Goal: Task Accomplishment & Management: Manage account settings

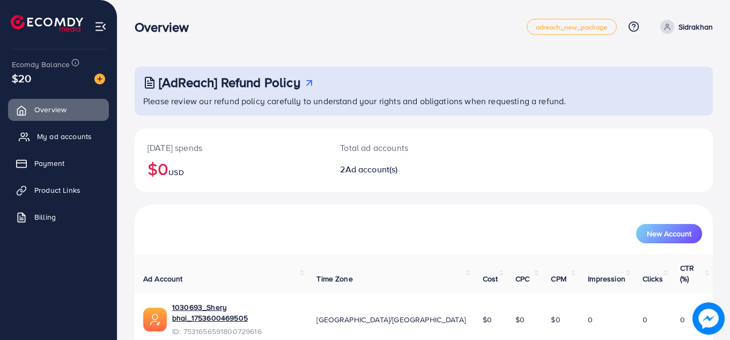
click at [58, 130] on link "My ad accounts" at bounding box center [58, 136] width 101 height 21
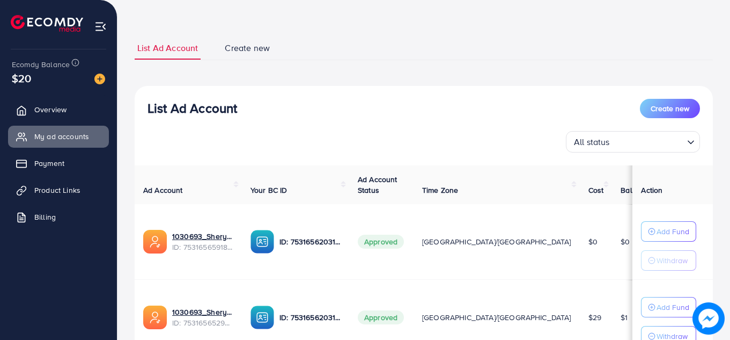
scroll to position [136, 0]
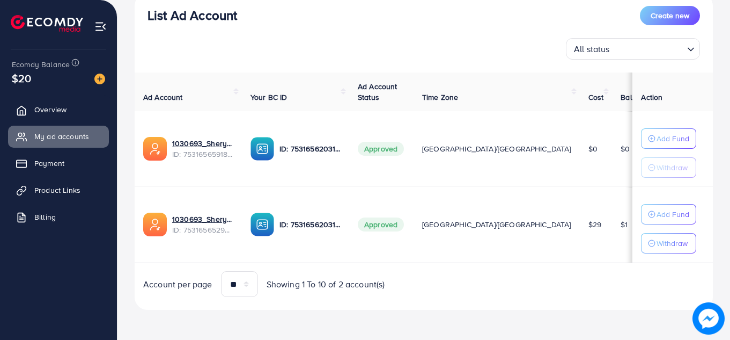
drag, startPoint x: 568, startPoint y: 224, endPoint x: 584, endPoint y: 225, distance: 16.2
click at [612, 225] on td "$1" at bounding box center [635, 225] width 46 height 76
click at [580, 256] on td "$29" at bounding box center [596, 225] width 33 height 76
click at [49, 193] on span "Product Links" at bounding box center [60, 190] width 46 height 11
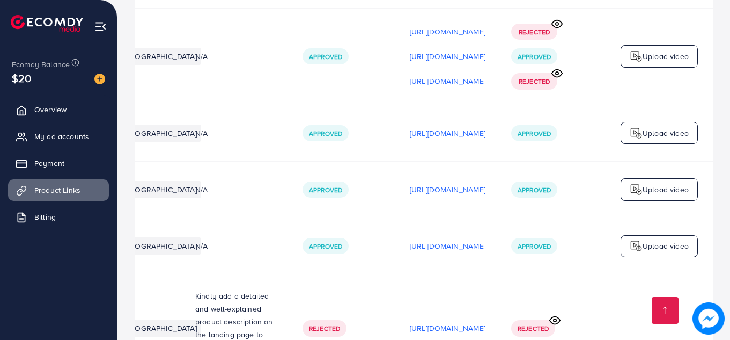
scroll to position [546, 0]
click at [435, 58] on p "https://files.ecomdy.com/videos/c5ebb8a5-5bcc-458e-b673-a7bdf29f1bec-1754390857…" at bounding box center [448, 56] width 76 height 13
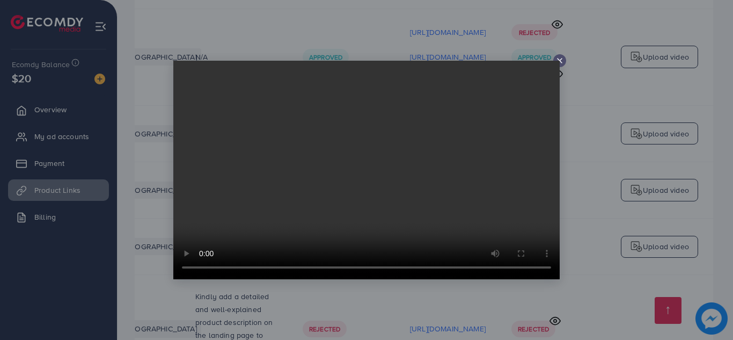
click at [559, 58] on icon at bounding box center [559, 60] width 9 height 9
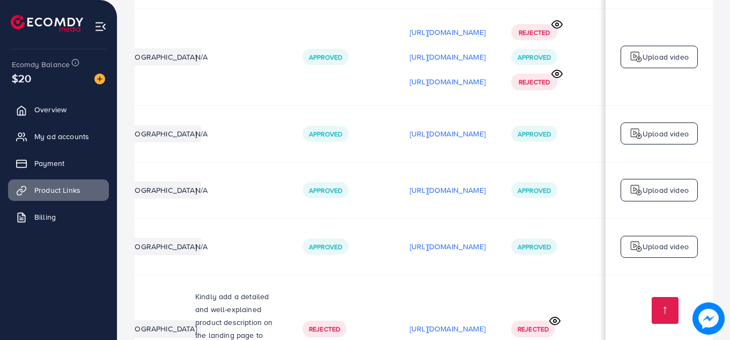
scroll to position [0, 322]
click at [431, 130] on div "https://files.ecomdy.com/videos/d0d1f508-97d6-4888-aff2-bffd34cb37f1-1754391168…" at bounding box center [448, 134] width 76 height 16
click at [433, 139] on p "https://files.ecomdy.com/videos/d0d1f508-97d6-4888-aff2-bffd34cb37f1-1754391168…" at bounding box center [448, 133] width 76 height 13
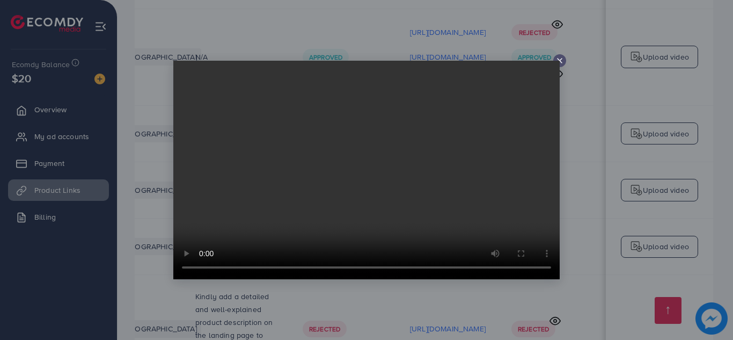
click at [558, 56] on div at bounding box center [559, 60] width 13 height 13
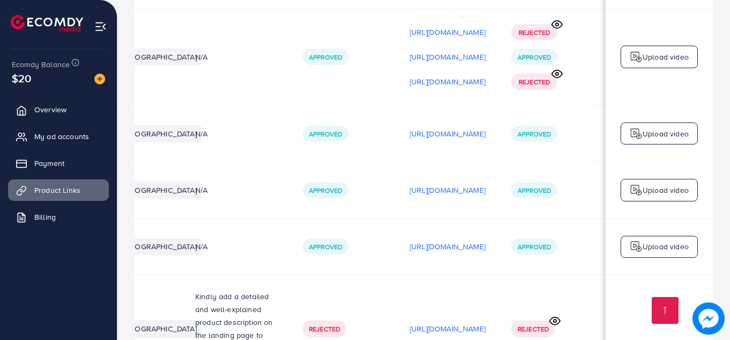
click at [416, 198] on div "https://files.ecomdy.com/videos/fc8c9058-611a-40f2-a6d2-ecd5a1b74b2a-1754391640…" at bounding box center [448, 190] width 76 height 16
click at [416, 194] on p "https://files.ecomdy.com/videos/fc8c9058-611a-40f2-a6d2-ecd5a1b74b2a-1754391640…" at bounding box center [448, 189] width 76 height 13
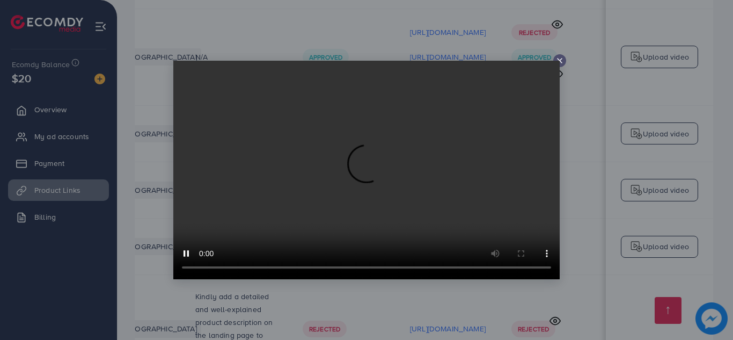
click at [559, 58] on icon at bounding box center [559, 60] width 9 height 9
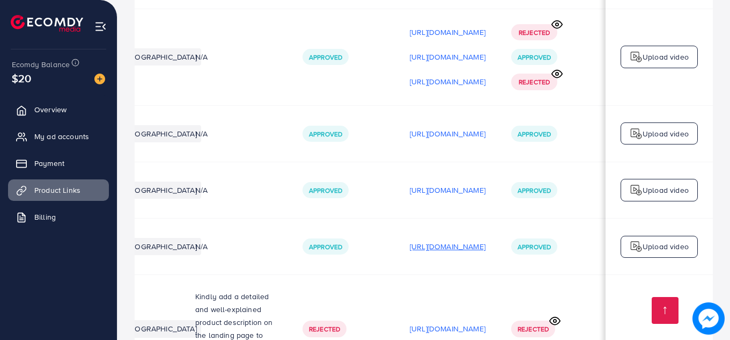
click at [432, 253] on p "https://files.ecomdy.com/videos/f198c09e-d8d1-42c2-b950-f8ab11840cb0-1754391778…" at bounding box center [448, 246] width 76 height 13
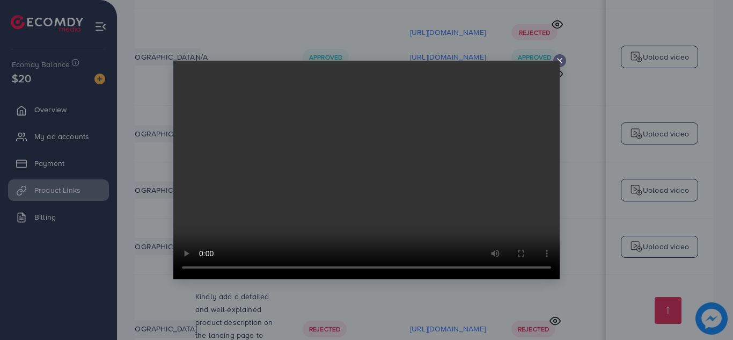
click at [562, 63] on line at bounding box center [559, 60] width 4 height 4
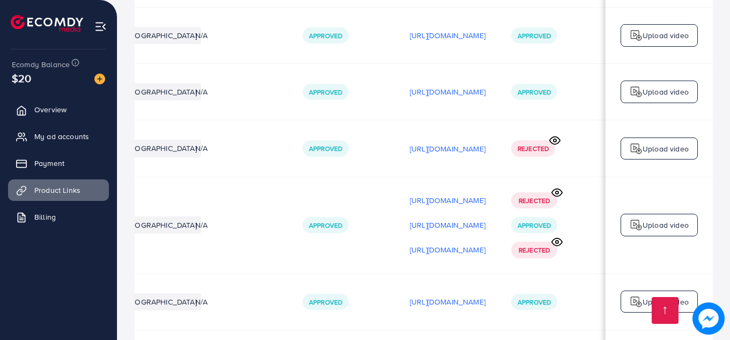
scroll to position [366, 0]
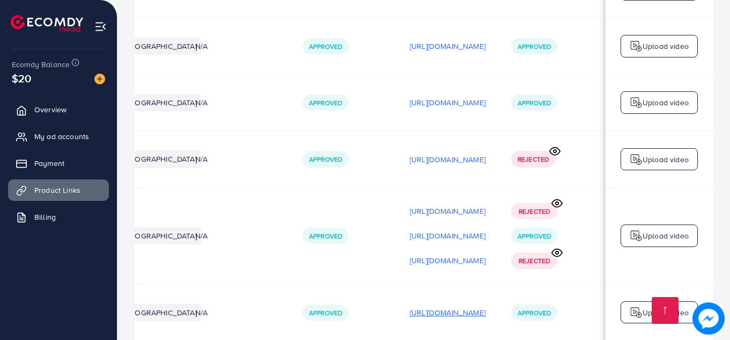
click at [412, 312] on p "https://files.ecomdy.com/videos/d0d1f508-97d6-4888-aff2-bffd34cb37f1-1754391168…" at bounding box center [448, 312] width 76 height 13
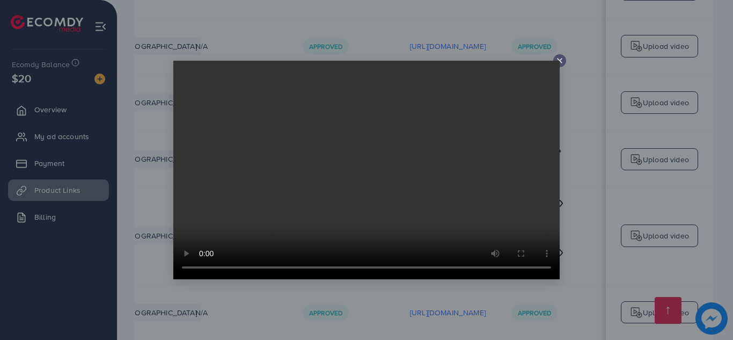
click at [561, 62] on line at bounding box center [559, 60] width 4 height 4
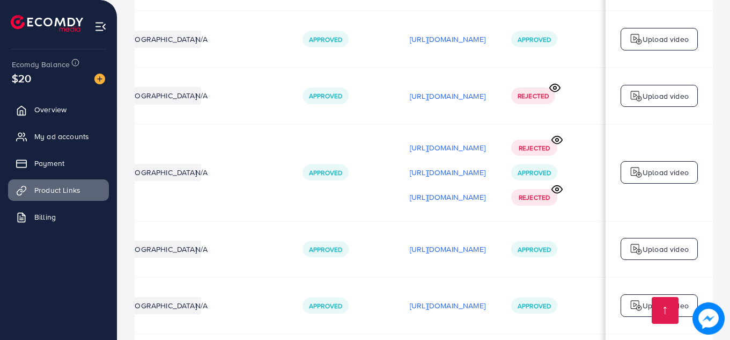
scroll to position [431, 0]
click at [410, 301] on p "https://files.ecomdy.com/videos/fc8c9058-611a-40f2-a6d2-ecd5a1b74b2a-1754391640…" at bounding box center [448, 304] width 76 height 13
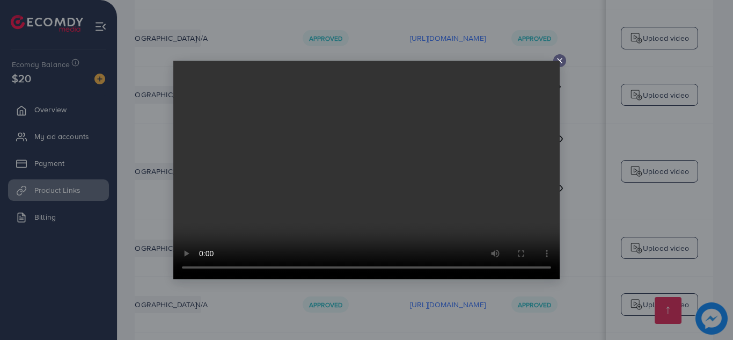
click at [556, 58] on icon at bounding box center [559, 60] width 9 height 9
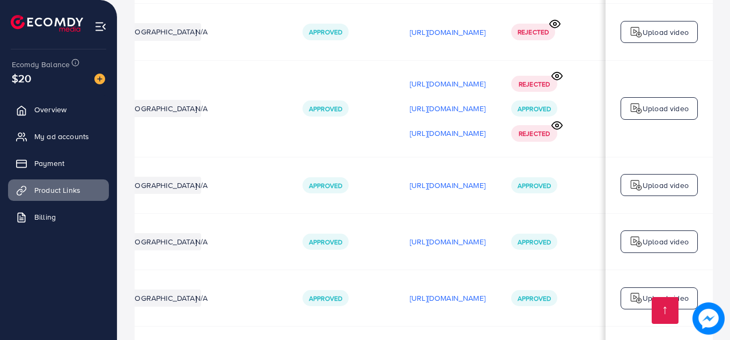
scroll to position [495, 0]
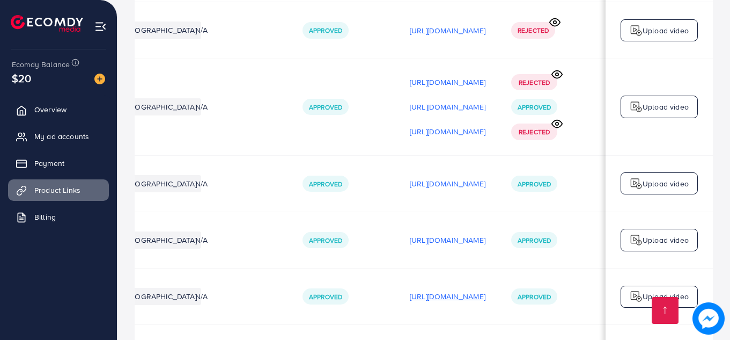
click at [416, 301] on p "https://files.ecomdy.com/videos/f198c09e-d8d1-42c2-b950-f8ab11840cb0-1754391778…" at bounding box center [448, 296] width 76 height 13
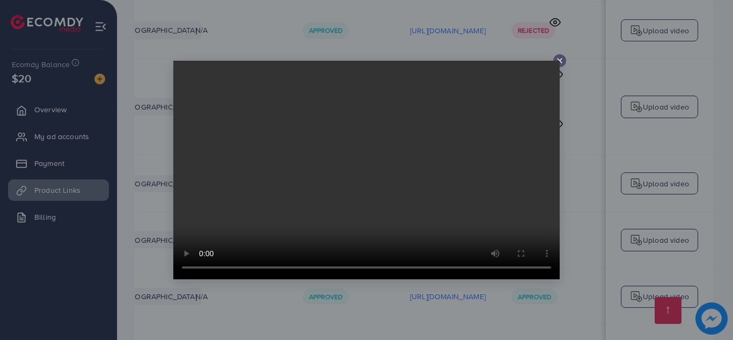
click at [560, 59] on icon at bounding box center [559, 60] width 9 height 9
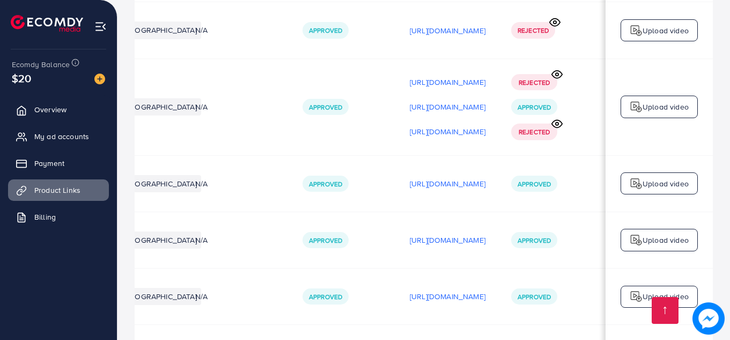
scroll to position [1, 0]
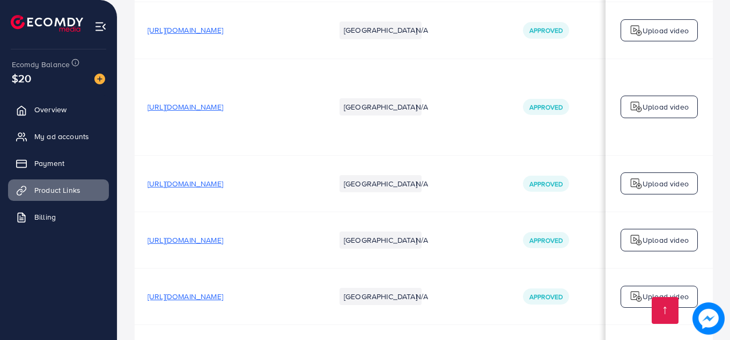
click at [209, 302] on span "https://mdmart.shop/products/magic-hose-pipe-expandable-reel-50ft-car-watering-…" at bounding box center [186, 296] width 76 height 11
click at [76, 138] on span "My ad accounts" at bounding box center [64, 136] width 55 height 11
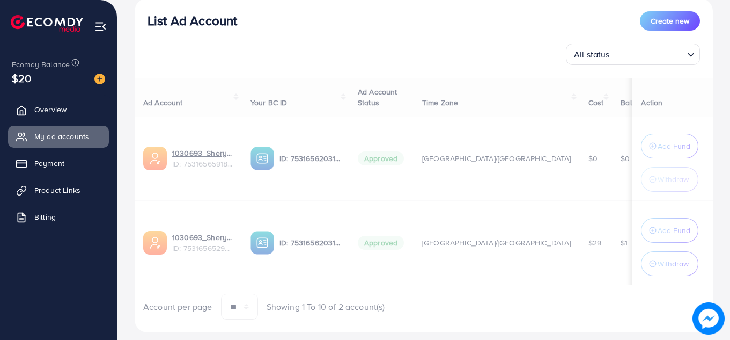
scroll to position [153, 0]
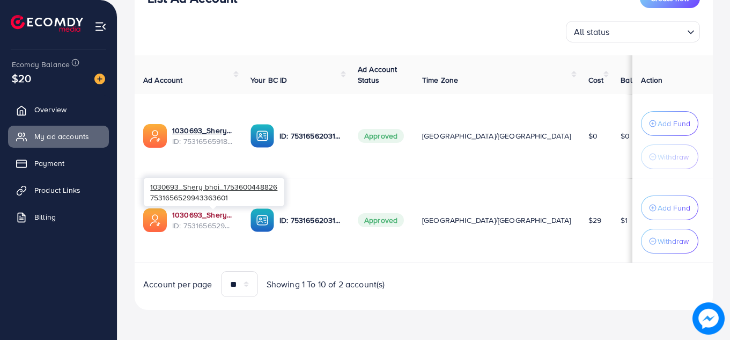
click at [221, 214] on link "1030693_Shery bhai_1753600448826" at bounding box center [202, 214] width 61 height 11
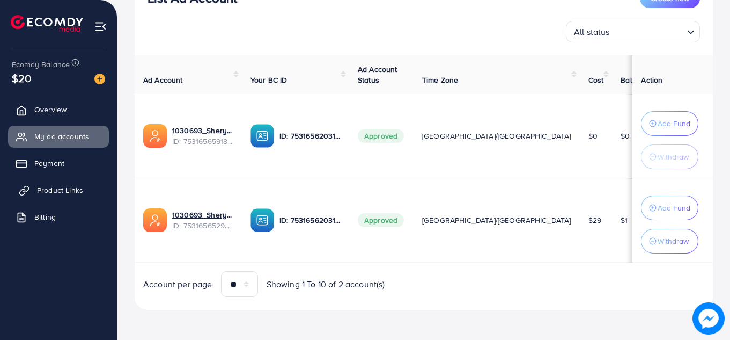
click at [52, 190] on span "Product Links" at bounding box center [60, 190] width 46 height 11
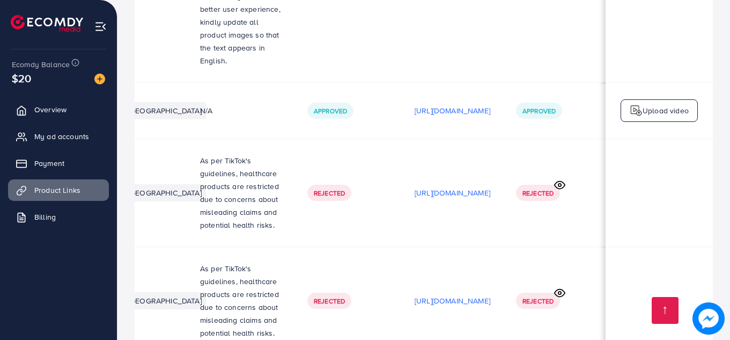
scroll to position [0, 325]
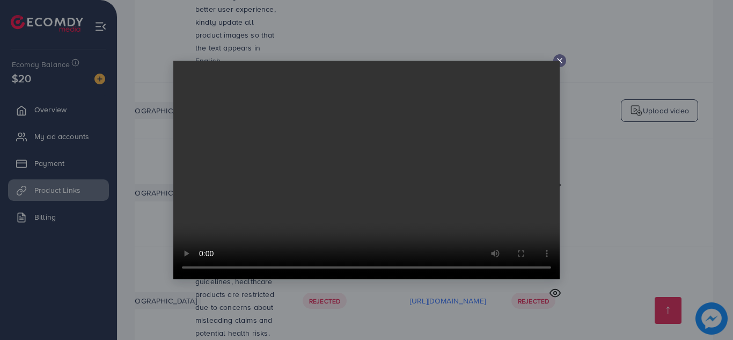
click at [556, 63] on video at bounding box center [366, 170] width 386 height 218
click at [562, 60] on icon at bounding box center [559, 60] width 9 height 9
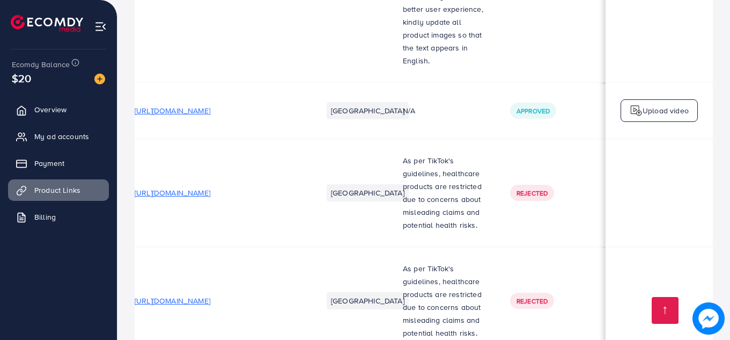
scroll to position [0, 0]
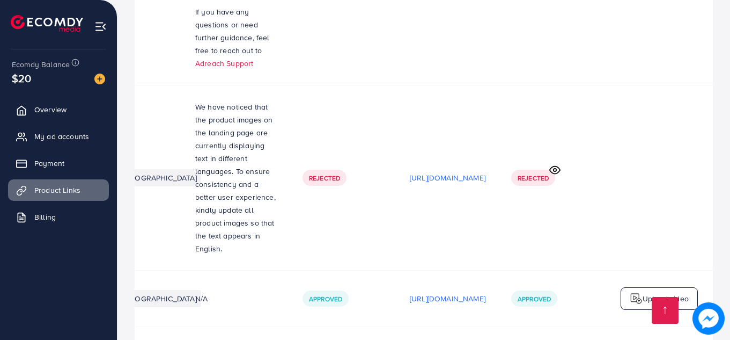
scroll to position [3046, 0]
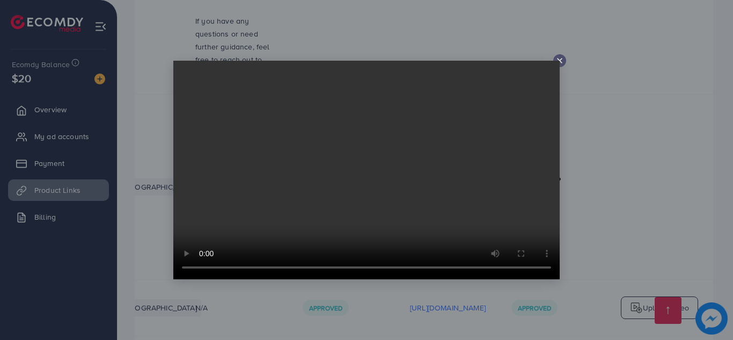
click at [560, 61] on icon at bounding box center [559, 60] width 9 height 9
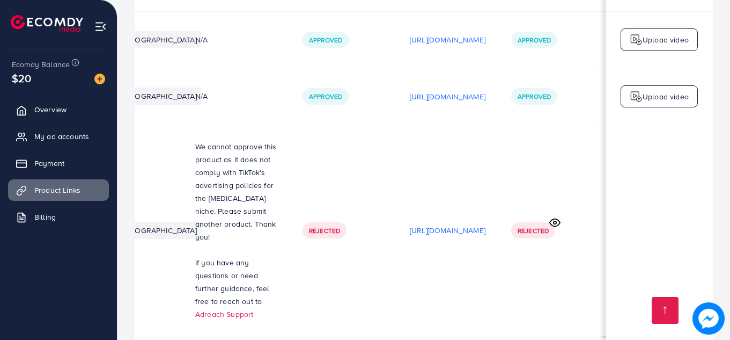
scroll to position [2796, 0]
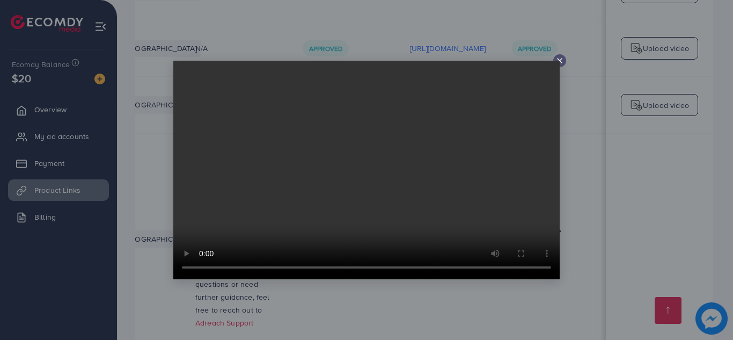
click at [561, 56] on icon at bounding box center [559, 60] width 9 height 9
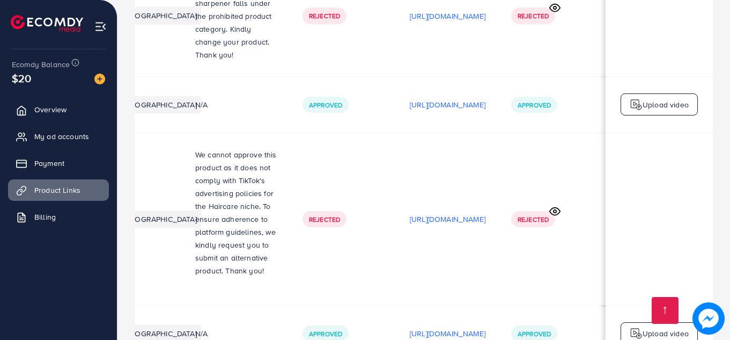
scroll to position [2448, 0]
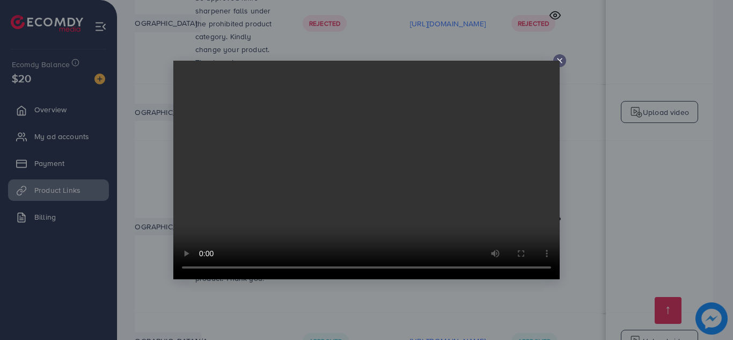
click at [556, 59] on icon at bounding box center [559, 60] width 9 height 9
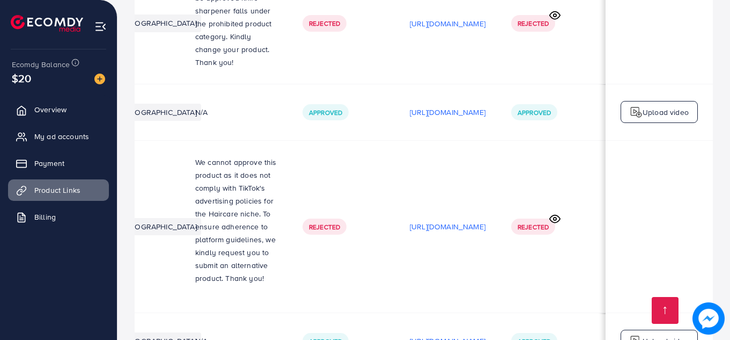
click at [448, 334] on p "https://files.ecomdy.com/videos/89faff16-4c0f-4a41-918d-f8f2814bc621-1755579004…" at bounding box center [448, 340] width 76 height 13
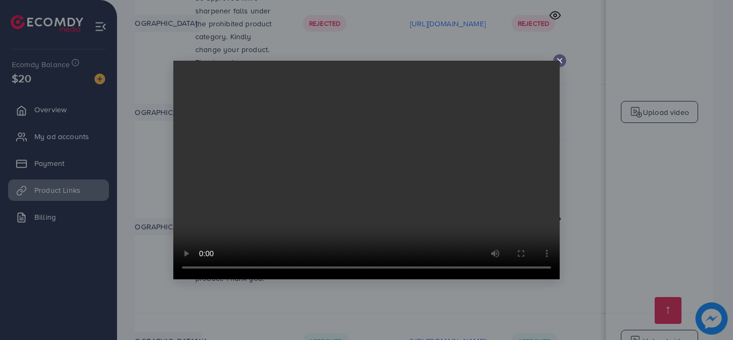
click at [556, 58] on icon at bounding box center [559, 60] width 9 height 9
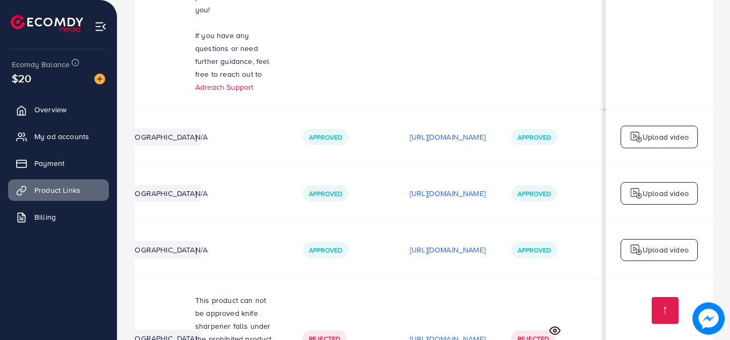
scroll to position [2099, 0]
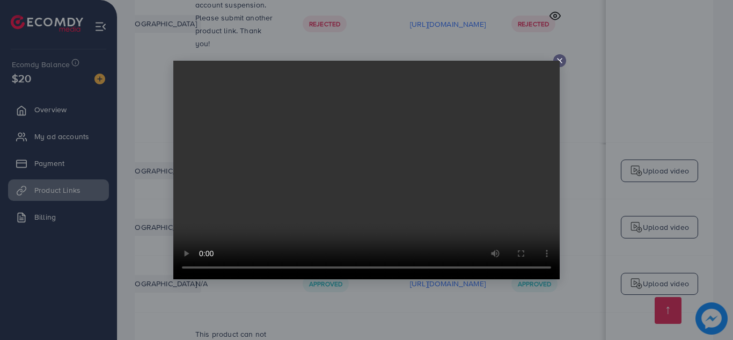
click at [557, 58] on icon at bounding box center [559, 60] width 9 height 9
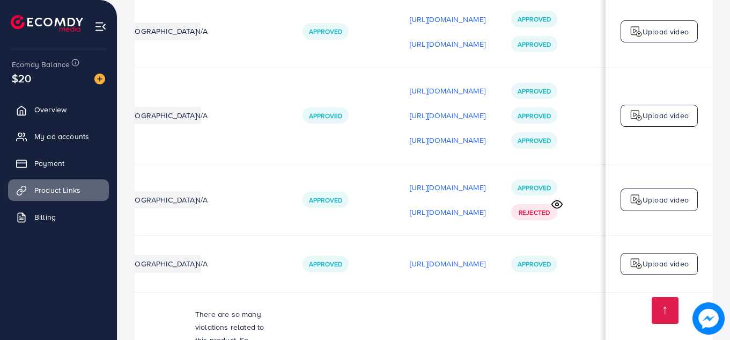
scroll to position [1691, 0]
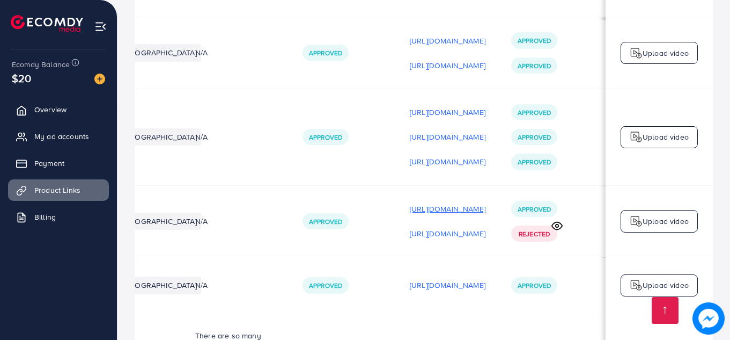
click at [410, 202] on p "https://files.ecomdy.com/videos/42e98d20-22c2-4b04-9f84-627970644ca9-1755139725…" at bounding box center [448, 208] width 76 height 13
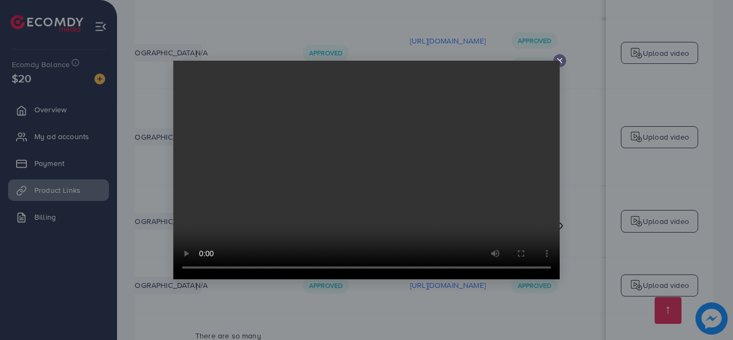
click at [556, 60] on icon at bounding box center [559, 60] width 9 height 9
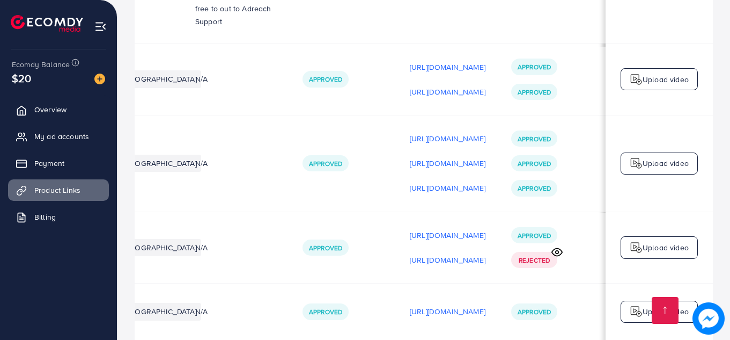
scroll to position [1664, 0]
click at [445, 229] on p "https://files.ecomdy.com/videos/42e98d20-22c2-4b04-9f84-627970644ca9-1755139725…" at bounding box center [448, 235] width 76 height 13
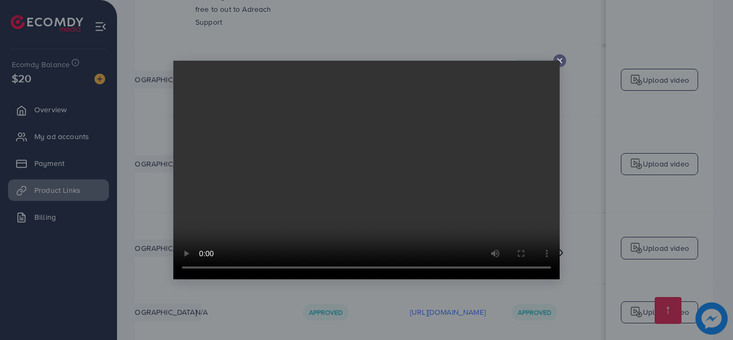
click at [560, 63] on icon at bounding box center [559, 60] width 9 height 9
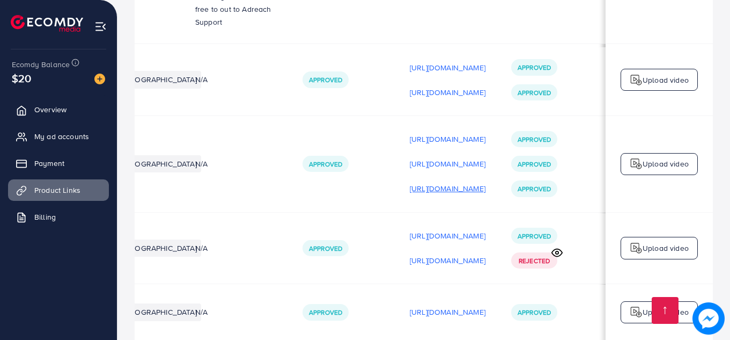
click at [473, 182] on p "https://files.ecomdy.com/videos/29378017-abfb-4751-8cf6-c8f7558ab2a2-1755077749…" at bounding box center [448, 188] width 76 height 13
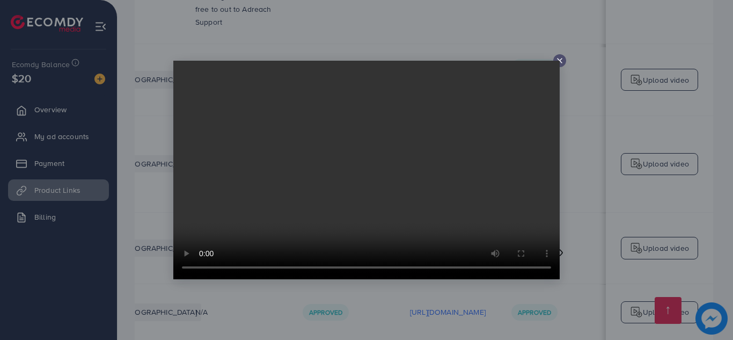
click at [559, 63] on video at bounding box center [366, 170] width 386 height 218
click at [559, 58] on icon at bounding box center [559, 60] width 9 height 9
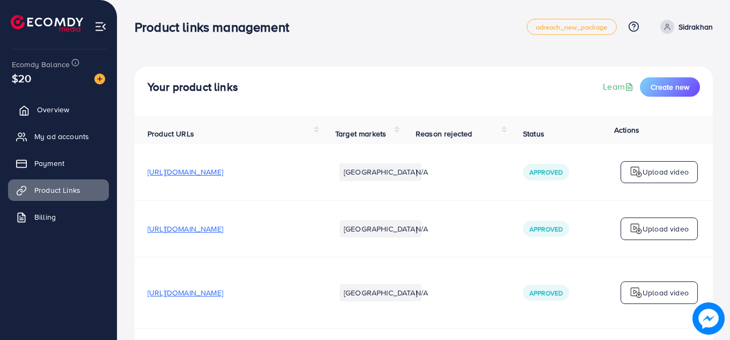
click at [61, 109] on span "Overview" at bounding box center [53, 109] width 32 height 11
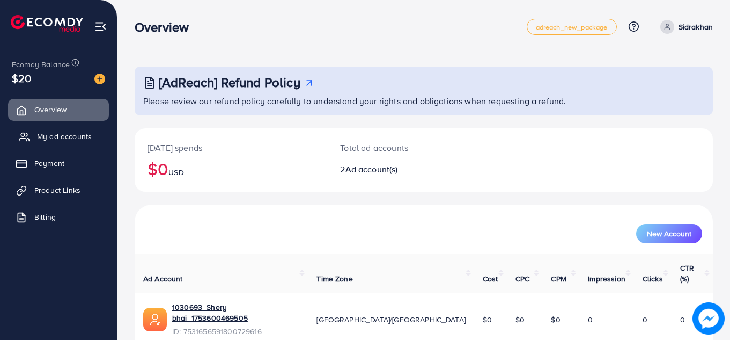
click at [70, 131] on span "My ad accounts" at bounding box center [64, 136] width 55 height 11
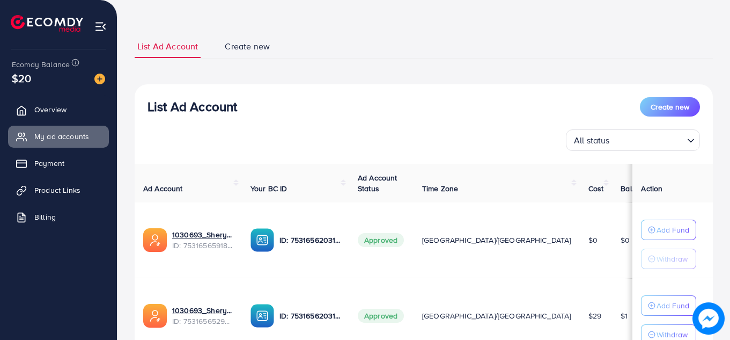
scroll to position [38, 0]
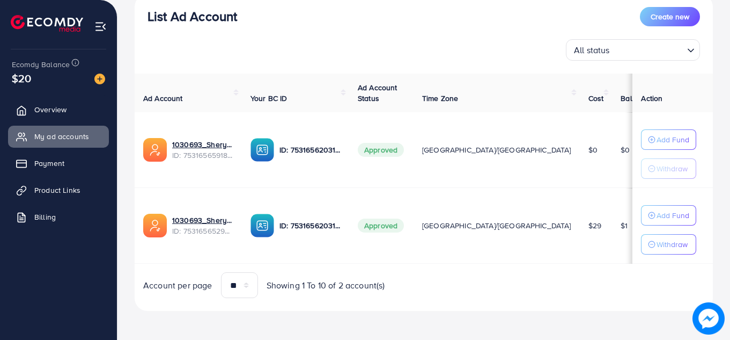
scroll to position [136, 0]
